Goal: Task Accomplishment & Management: Use online tool/utility

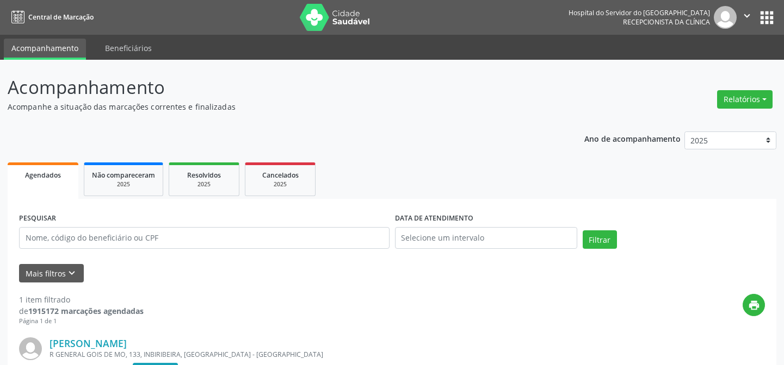
scroll to position [145, 0]
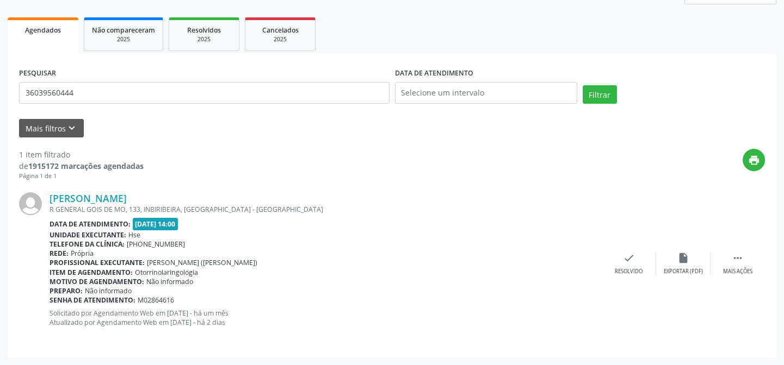
click at [583, 85] on button "Filtrar" at bounding box center [600, 94] width 34 height 18
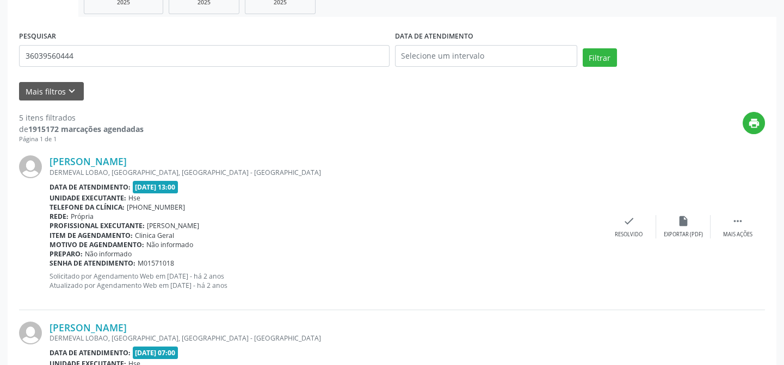
scroll to position [96, 0]
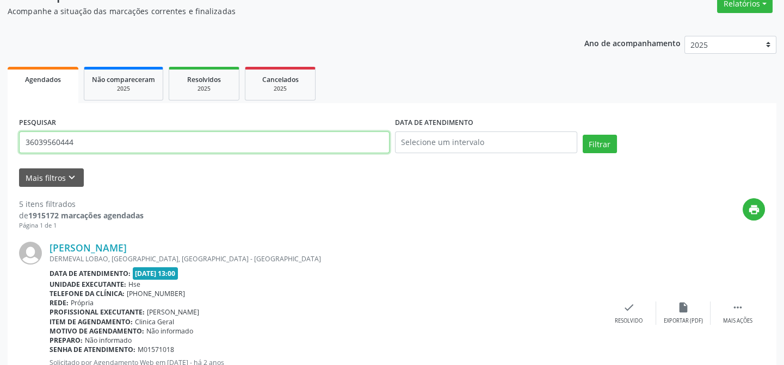
click at [76, 141] on input "36039560444" at bounding box center [204, 143] width 370 height 22
type input "3"
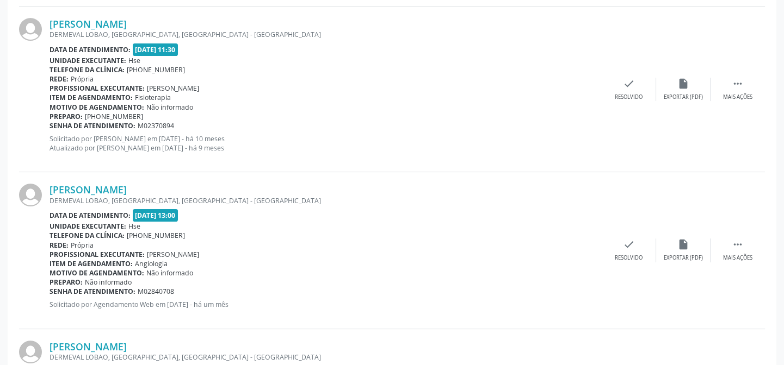
scroll to position [642, 0]
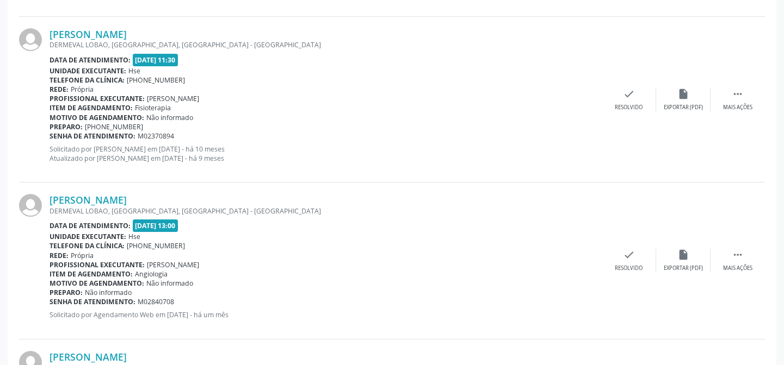
type input "34477179472"
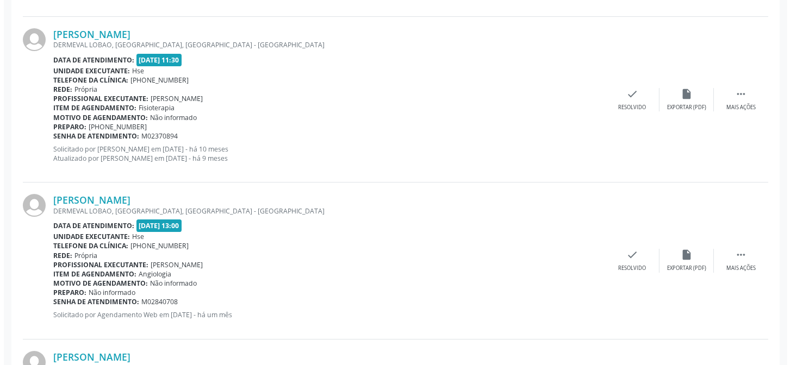
scroll to position [0, 0]
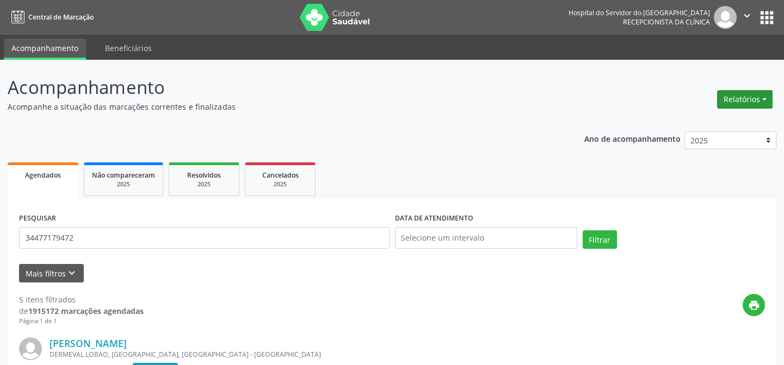
click at [746, 97] on button "Relatórios" at bounding box center [744, 99] width 55 height 18
click at [702, 121] on link "Agendamentos" at bounding box center [713, 122] width 117 height 15
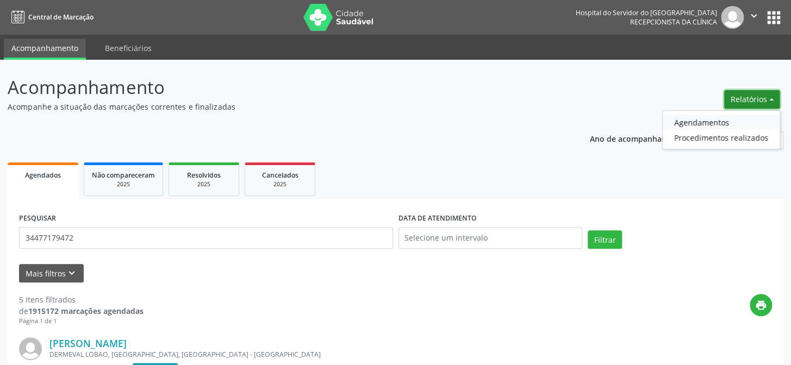
select select "8"
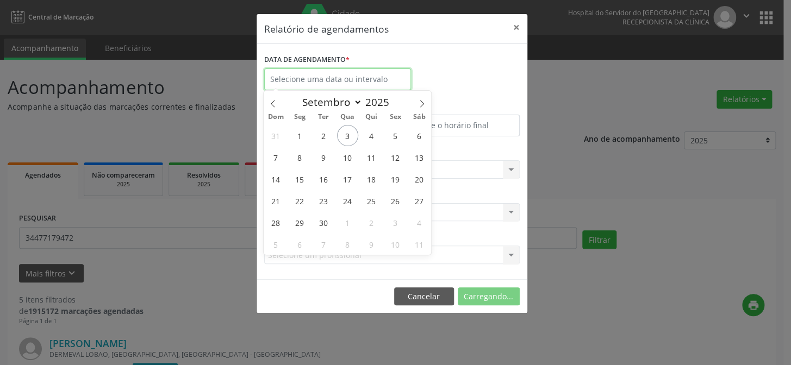
click at [325, 80] on input "text" at bounding box center [337, 80] width 147 height 22
click at [327, 137] on span "2" at bounding box center [323, 135] width 21 height 21
type input "[DATE]"
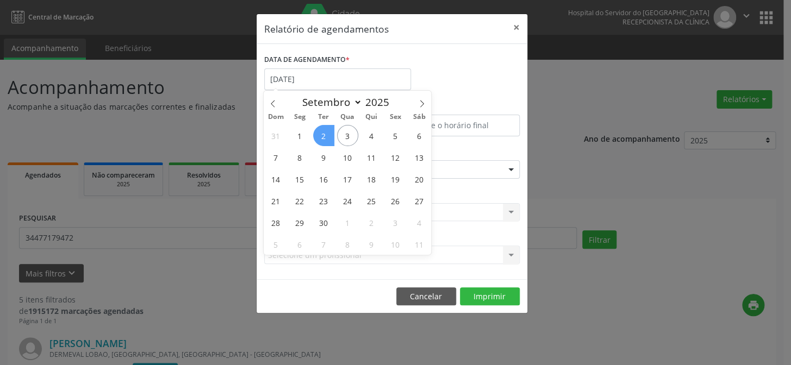
click at [319, 137] on span "2" at bounding box center [323, 135] width 21 height 21
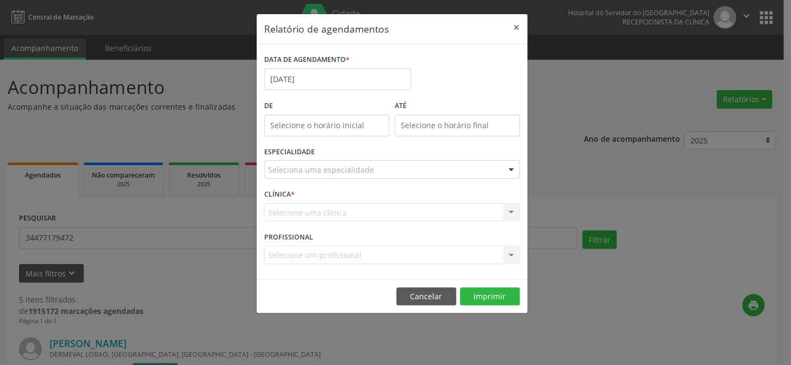
click at [319, 137] on div "De" at bounding box center [327, 121] width 131 height 46
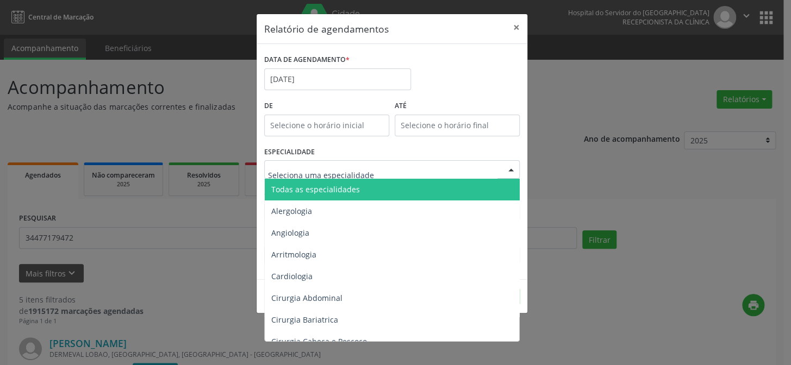
click at [512, 169] on div at bounding box center [511, 170] width 16 height 18
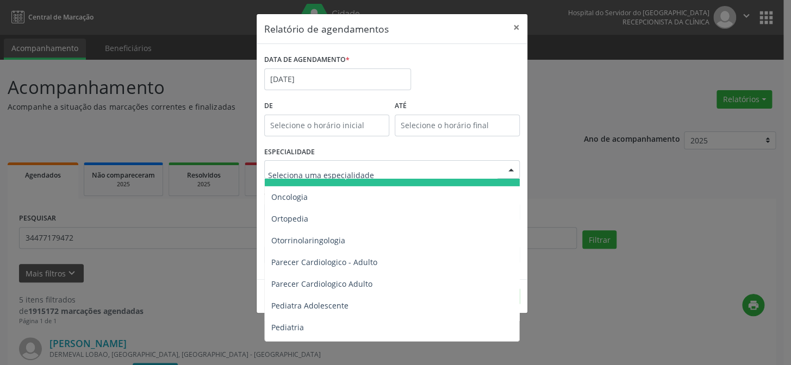
scroll to position [1533, 0]
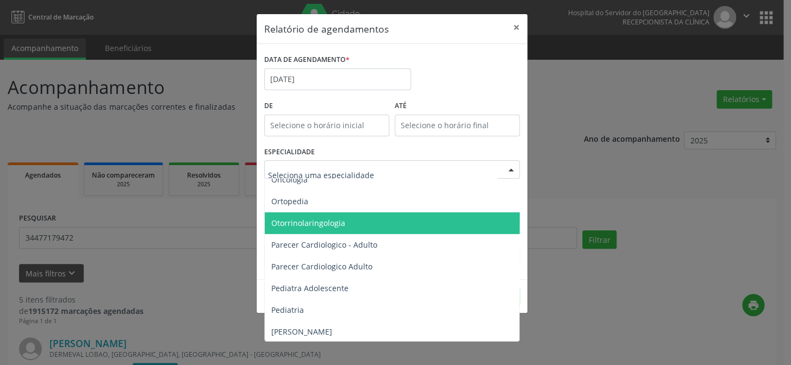
click at [348, 215] on span "Otorrinolaringologia" at bounding box center [393, 224] width 256 height 22
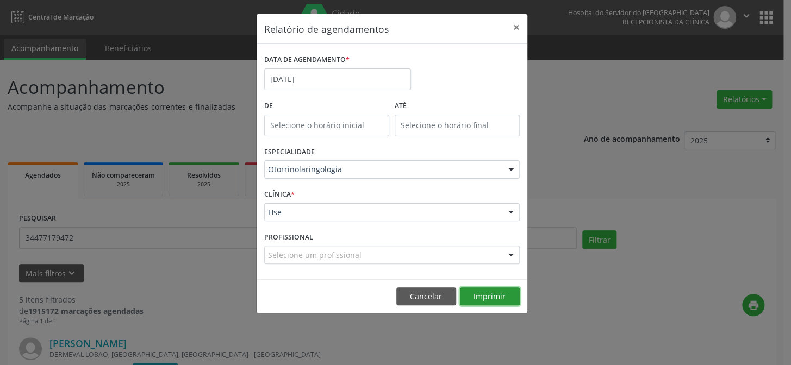
click at [499, 298] on button "Imprimir" at bounding box center [490, 297] width 60 height 18
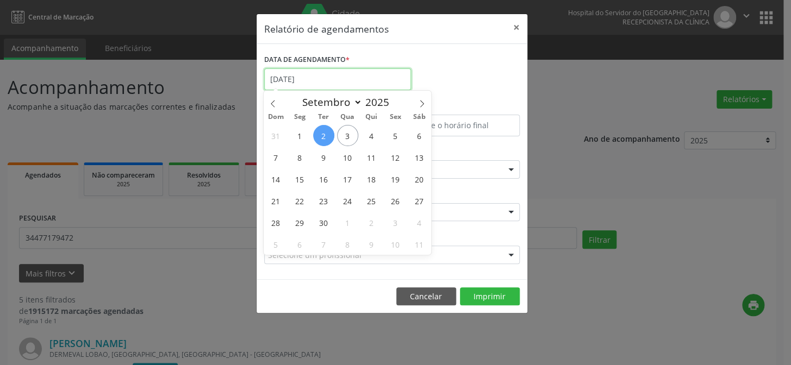
click at [312, 79] on input "[DATE]" at bounding box center [337, 80] width 147 height 22
click at [345, 138] on span "3" at bounding box center [347, 135] width 21 height 21
type input "[DATE]"
click at [345, 138] on span "3" at bounding box center [347, 135] width 21 height 21
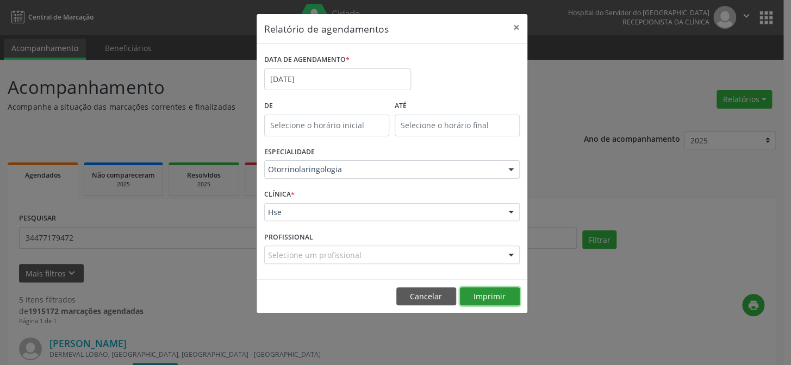
click at [492, 295] on button "Imprimir" at bounding box center [490, 297] width 60 height 18
click at [323, 121] on input "12:00" at bounding box center [326, 126] width 125 height 22
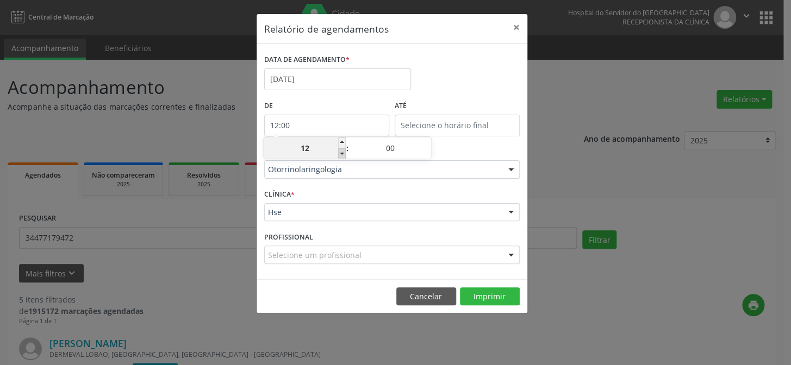
click at [340, 152] on span at bounding box center [342, 153] width 8 height 11
type input "11:00"
type input "11"
click at [340, 152] on span at bounding box center [342, 153] width 8 height 11
type input "10:00"
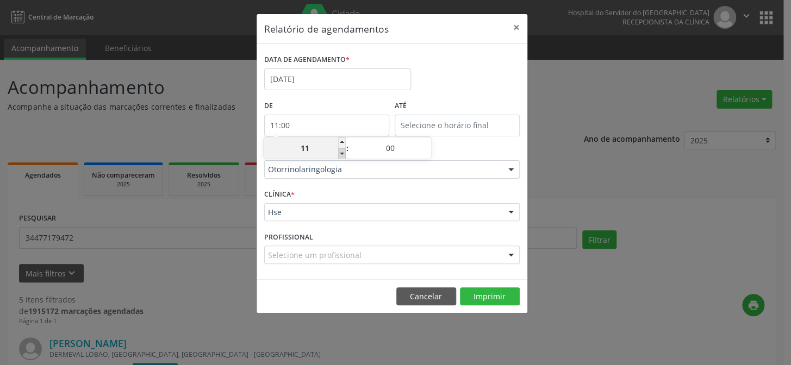
type input "10"
click at [340, 152] on span at bounding box center [342, 153] width 8 height 11
type input "09:00"
type input "09"
click at [340, 152] on span at bounding box center [342, 153] width 8 height 11
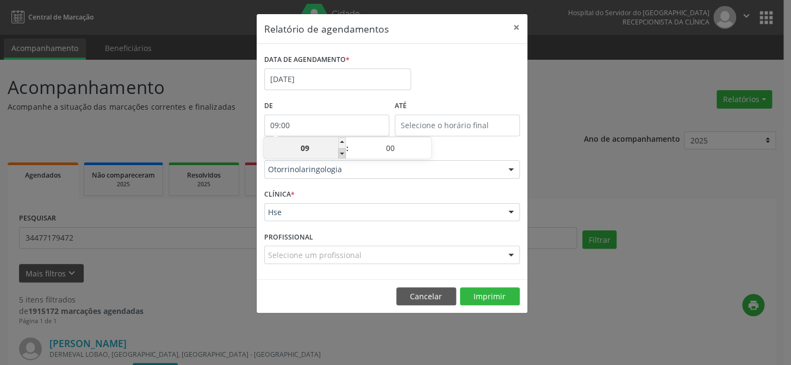
type input "08:00"
type input "08"
click at [340, 152] on span at bounding box center [342, 153] width 8 height 11
type input "07:00"
type input "07"
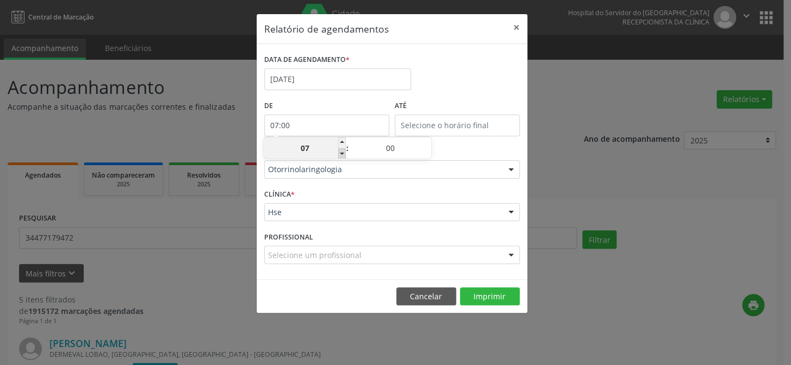
click at [340, 152] on span at bounding box center [342, 153] width 8 height 11
type input "06:00"
type input "06"
click at [342, 141] on span at bounding box center [342, 143] width 8 height 11
type input "07:00"
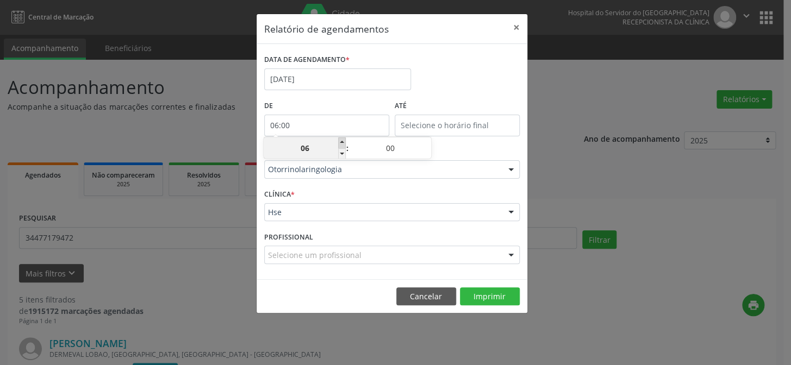
type input "07"
click at [462, 120] on input "12:00" at bounding box center [457, 126] width 125 height 22
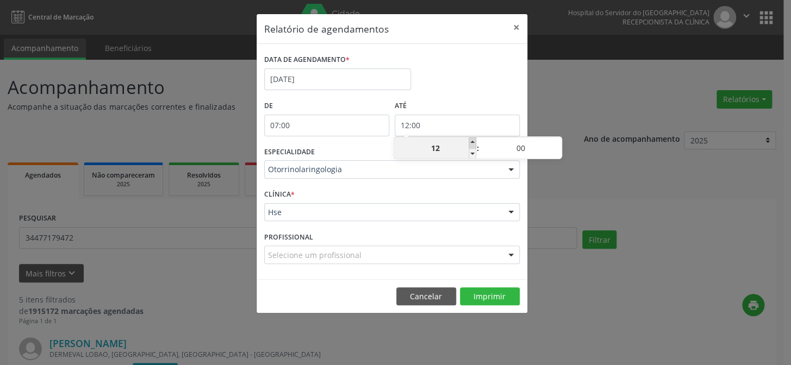
click at [473, 143] on span at bounding box center [473, 143] width 8 height 11
type input "13:00"
type input "13"
click at [473, 143] on span at bounding box center [473, 143] width 8 height 11
type input "14:00"
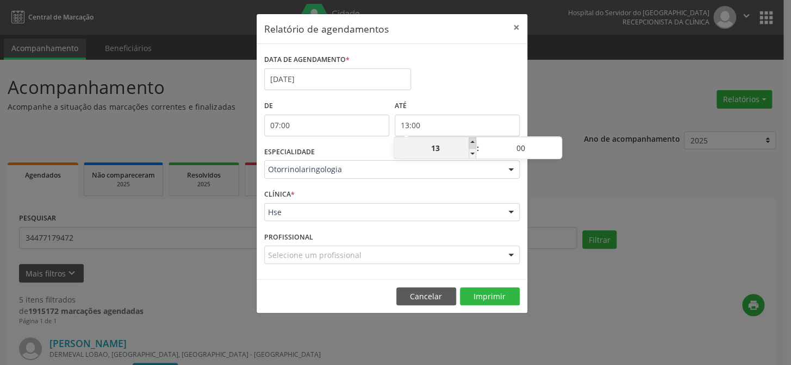
type input "14"
click at [473, 143] on span at bounding box center [473, 143] width 8 height 11
type input "15:00"
type input "15"
click at [473, 143] on span at bounding box center [473, 143] width 8 height 11
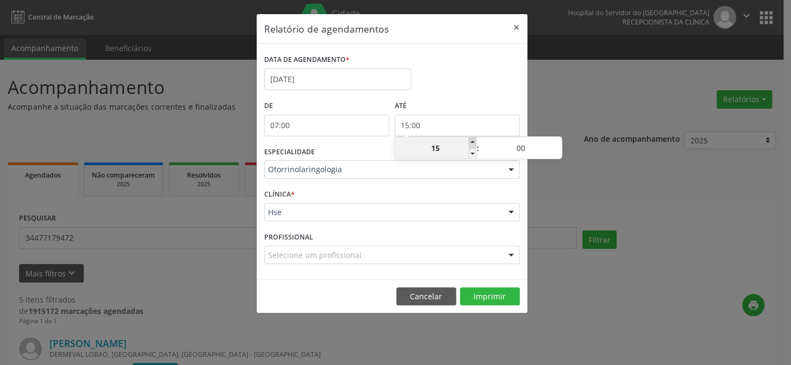
type input "16:00"
type input "16"
click at [473, 143] on span at bounding box center [473, 143] width 8 height 11
type input "17:00"
type input "17"
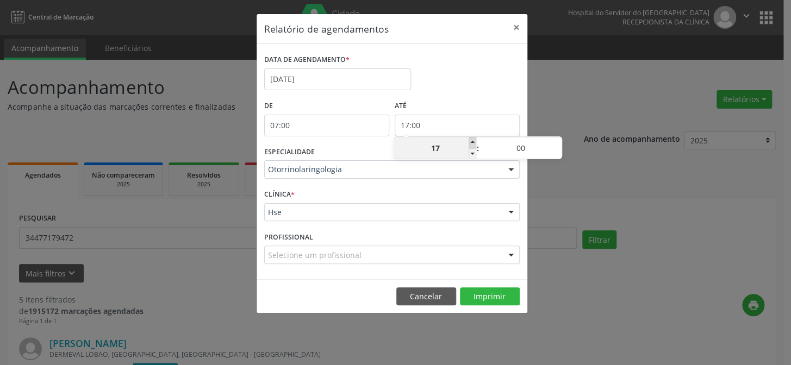
click at [473, 143] on span at bounding box center [473, 143] width 8 height 11
type input "18:00"
type input "18"
click at [473, 143] on span at bounding box center [473, 143] width 8 height 11
type input "19:00"
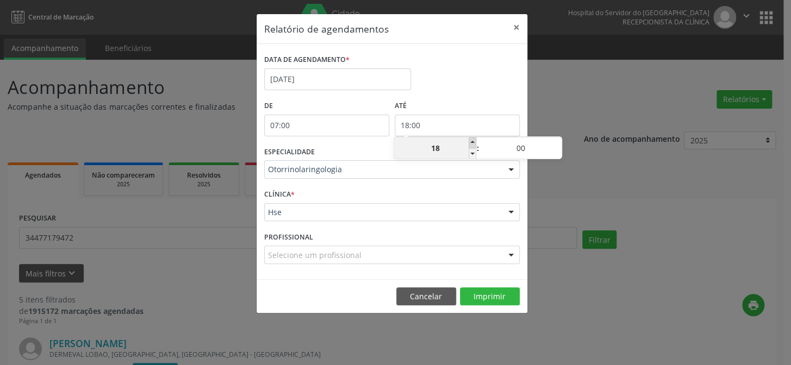
type input "19"
click at [473, 143] on span at bounding box center [473, 143] width 8 height 11
type input "20:00"
type input "20"
click at [473, 143] on span at bounding box center [473, 143] width 8 height 11
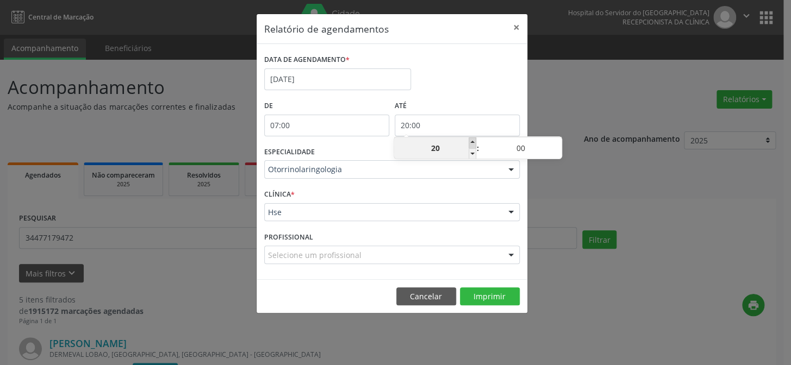
type input "21:00"
type input "21"
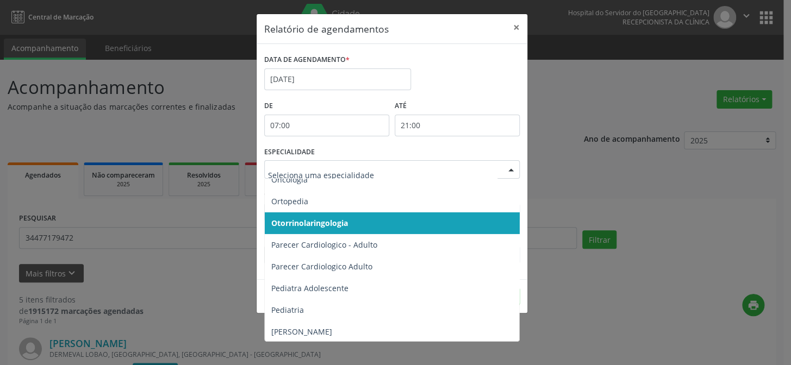
click at [510, 168] on div at bounding box center [511, 170] width 16 height 18
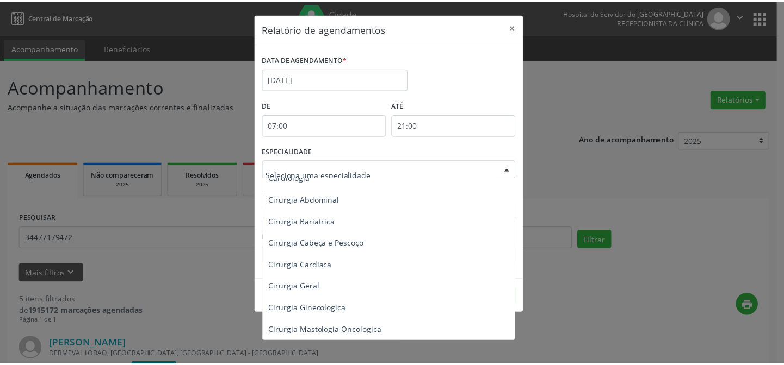
scroll to position [0, 0]
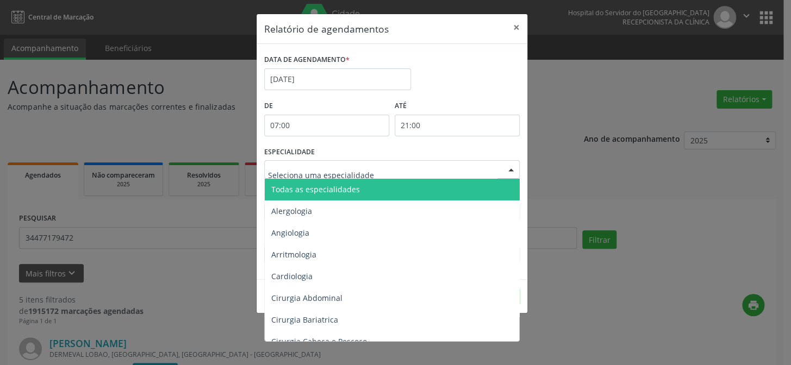
click at [455, 190] on span "Todas as especialidades" at bounding box center [393, 190] width 256 height 22
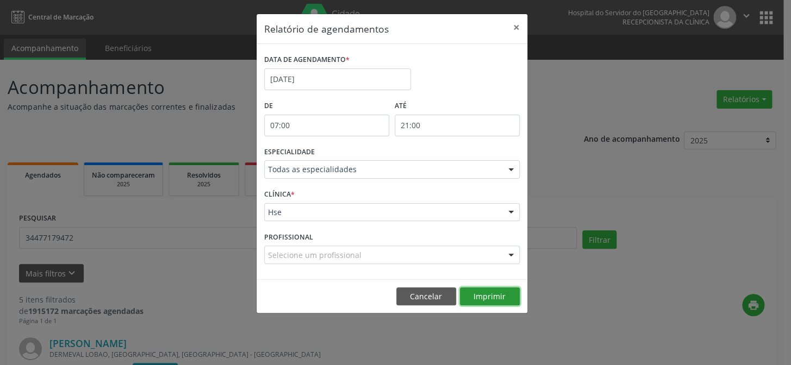
click at [480, 298] on button "Imprimir" at bounding box center [490, 297] width 60 height 18
click at [516, 28] on button "×" at bounding box center [517, 27] width 22 height 27
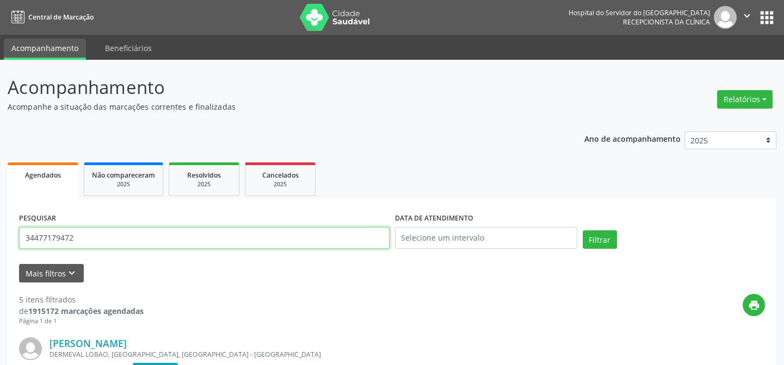
click at [90, 241] on input "34477179472" at bounding box center [204, 238] width 370 height 22
type input "3"
type input "29161967491"
click at [583, 231] on button "Filtrar" at bounding box center [600, 240] width 34 height 18
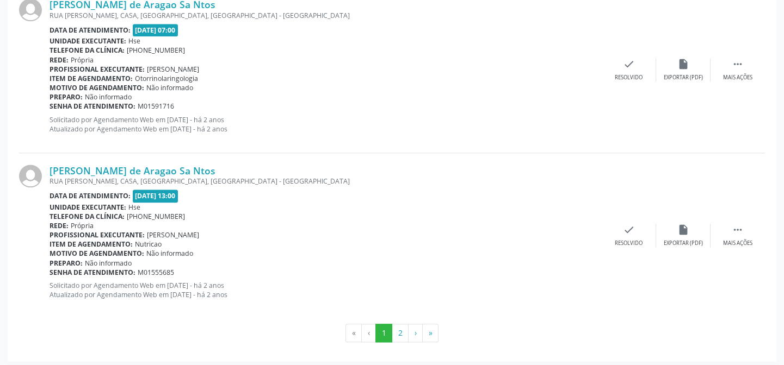
scroll to position [2499, 0]
click at [401, 329] on button "2" at bounding box center [400, 333] width 17 height 18
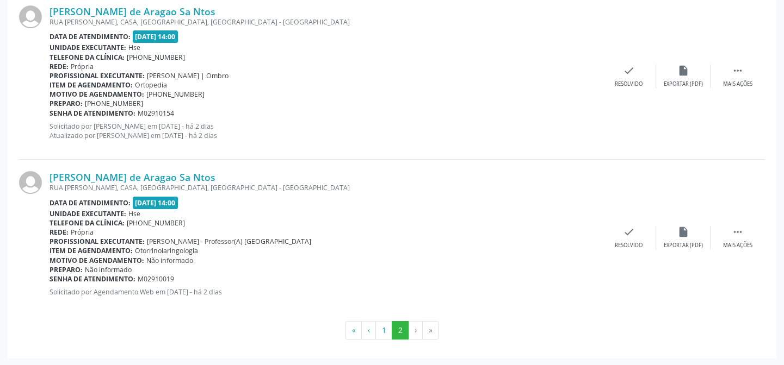
scroll to position [449, 0]
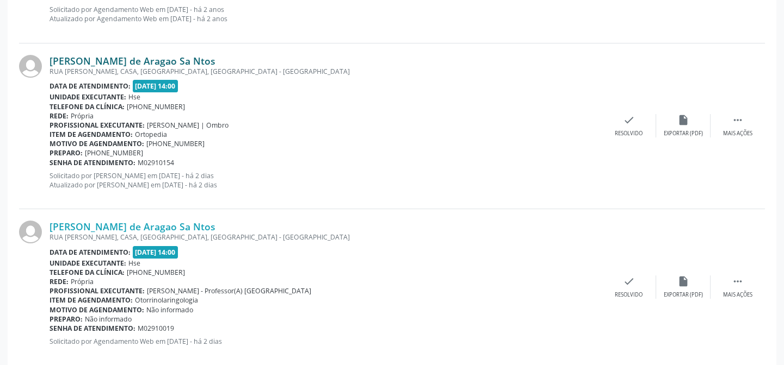
click at [123, 62] on link "[PERSON_NAME] de Aragao Sa Ntos" at bounding box center [132, 61] width 166 height 12
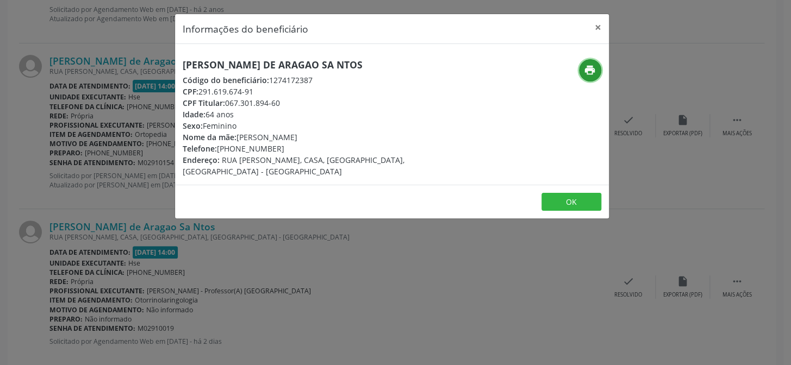
click at [587, 68] on icon "print" at bounding box center [590, 70] width 12 height 12
click at [598, 26] on button "×" at bounding box center [598, 27] width 22 height 27
